Goal: Use online tool/utility: Utilize a website feature to perform a specific function

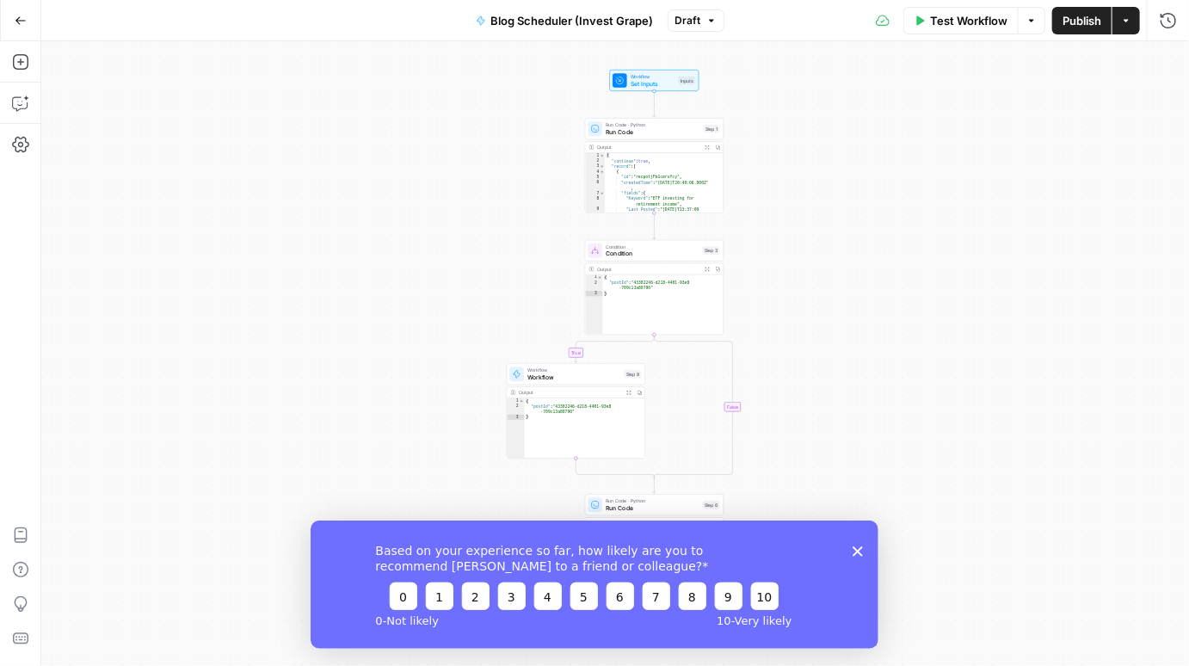
click at [28, 22] on button "Go Back" at bounding box center [20, 20] width 31 height 31
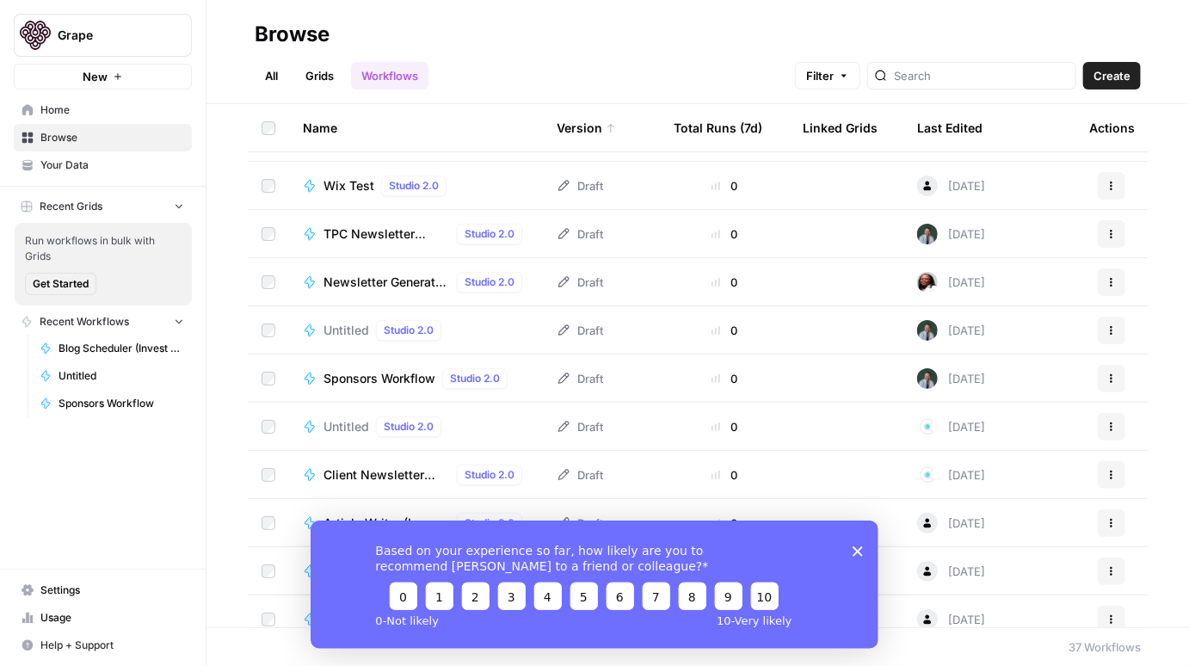
scroll to position [90, 0]
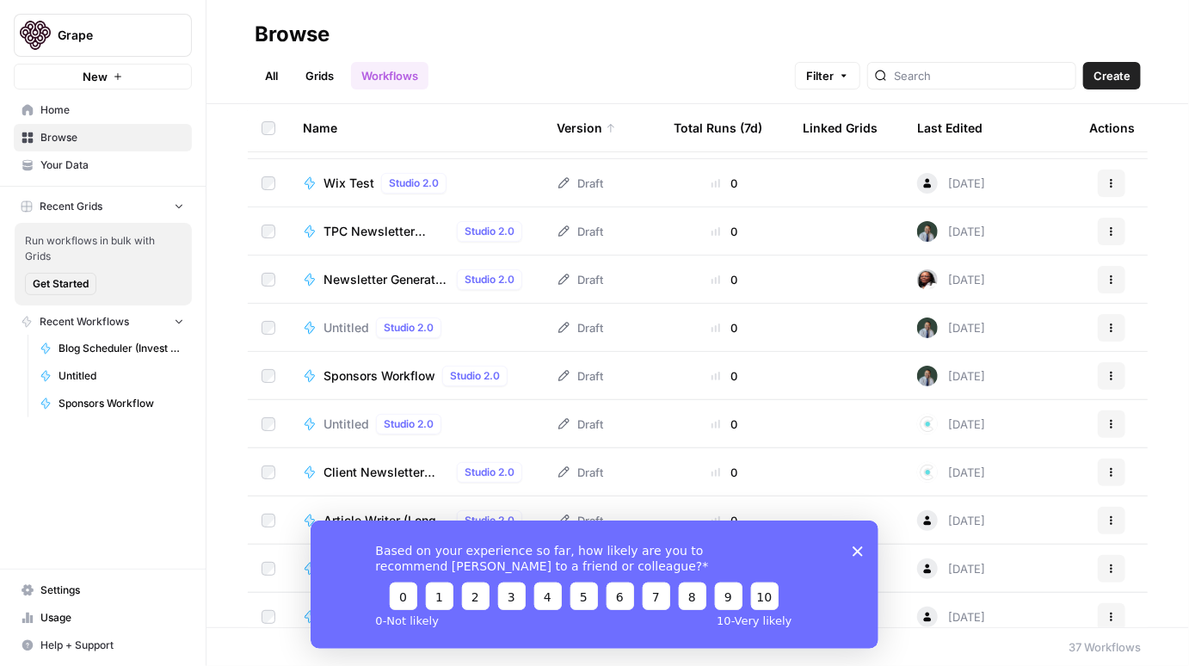
click at [719, 124] on div "Total Runs (7d)" at bounding box center [718, 127] width 89 height 47
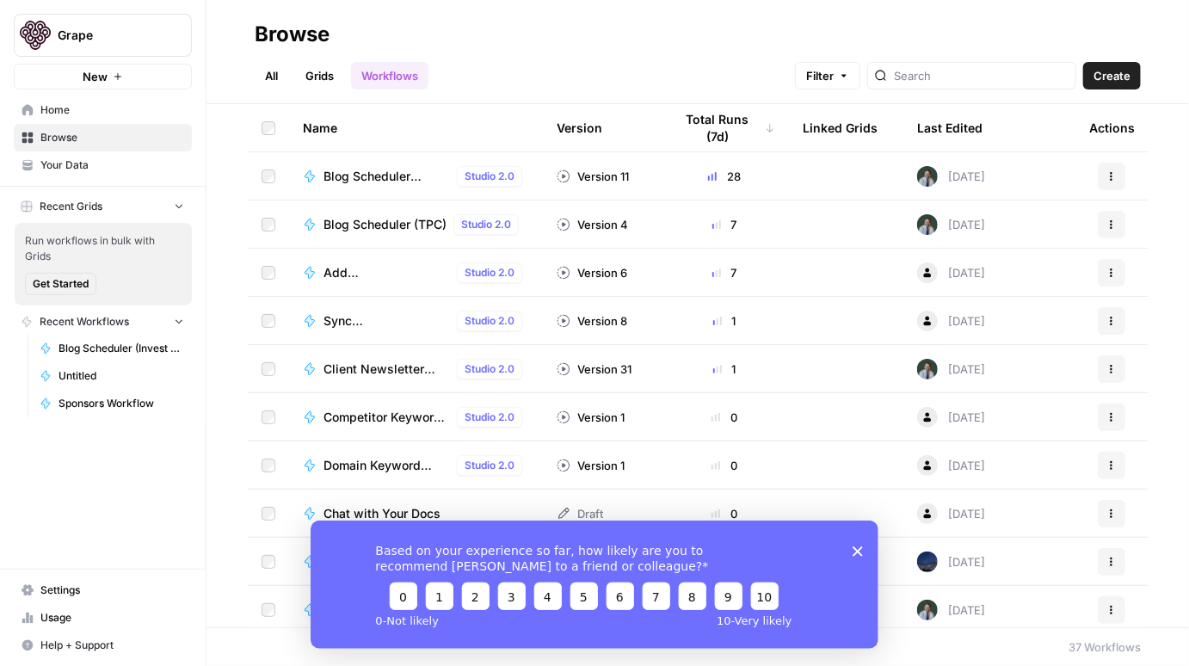
click at [418, 180] on span "Blog Scheduler (Invest Grape)" at bounding box center [387, 176] width 127 height 17
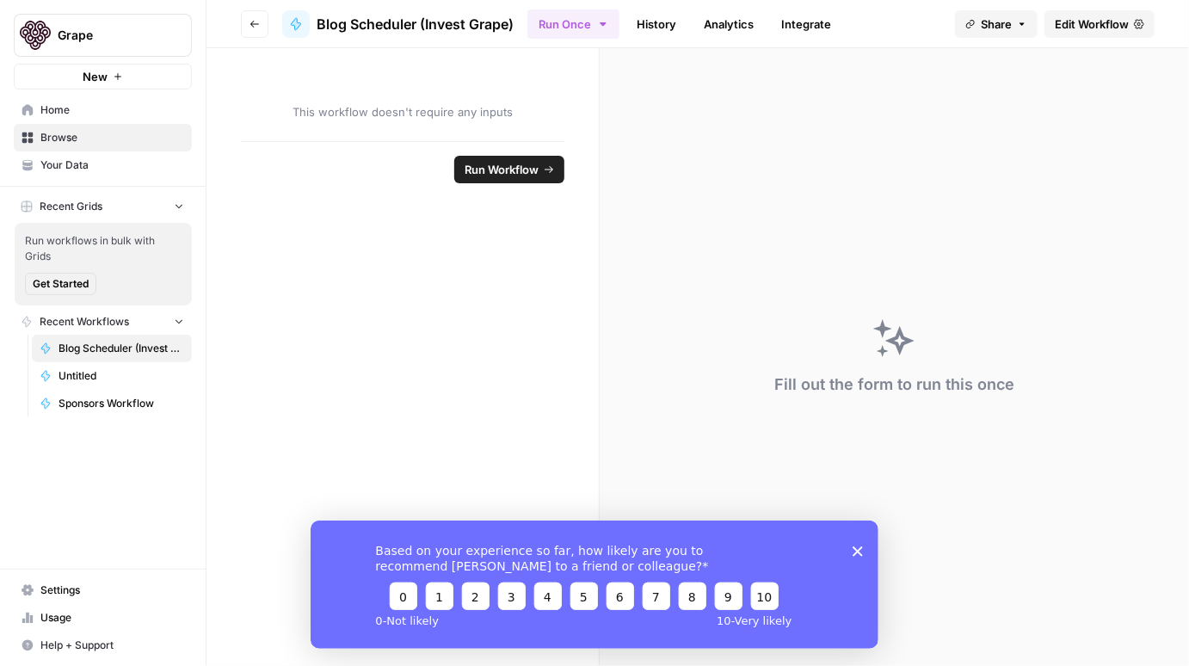
click at [250, 28] on icon "button" at bounding box center [255, 24] width 10 height 10
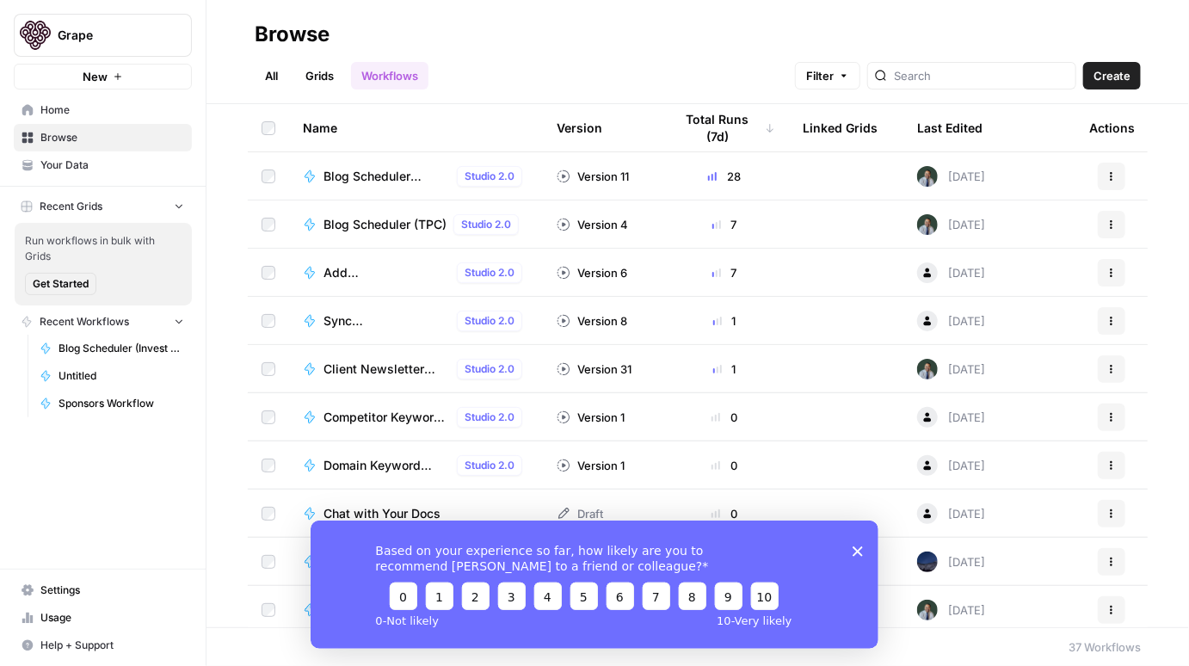
click at [417, 226] on span "Blog Scheduler (TPC)" at bounding box center [385, 224] width 123 height 17
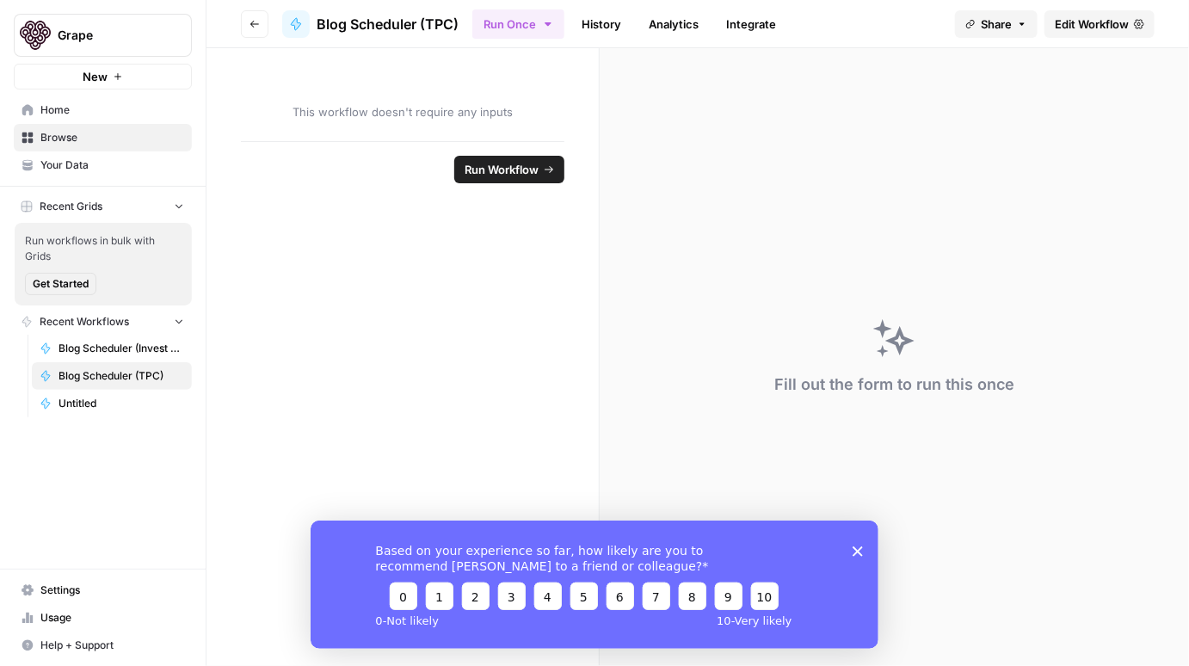
click at [1103, 29] on span "Edit Workflow" at bounding box center [1092, 23] width 74 height 17
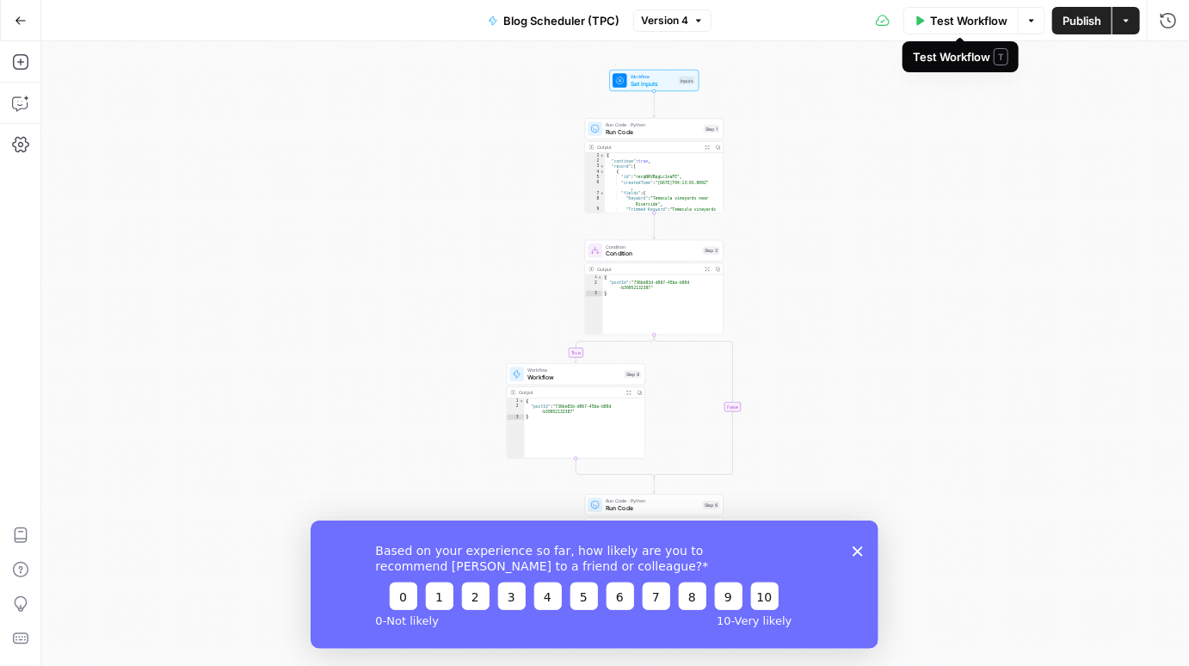
click at [997, 26] on span "Test Workflow" at bounding box center [968, 20] width 77 height 17
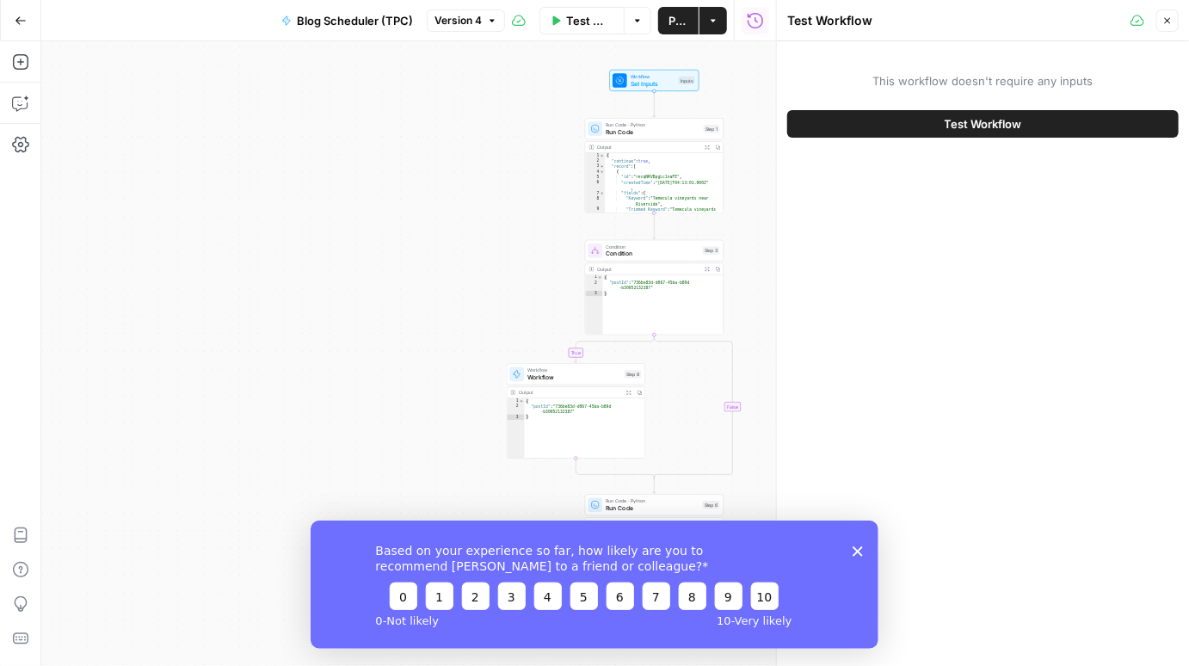
click at [988, 126] on span "Test Workflow" at bounding box center [983, 123] width 77 height 17
